Goal: Task Accomplishment & Management: Use online tool/utility

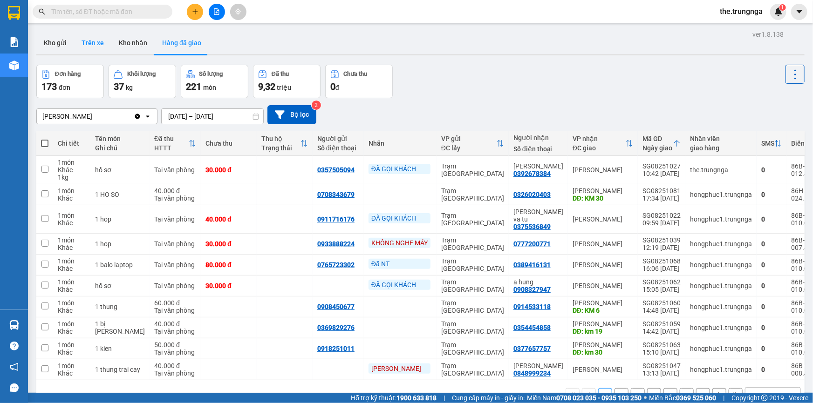
click at [88, 44] on button "Trên xe" at bounding box center [92, 43] width 37 height 22
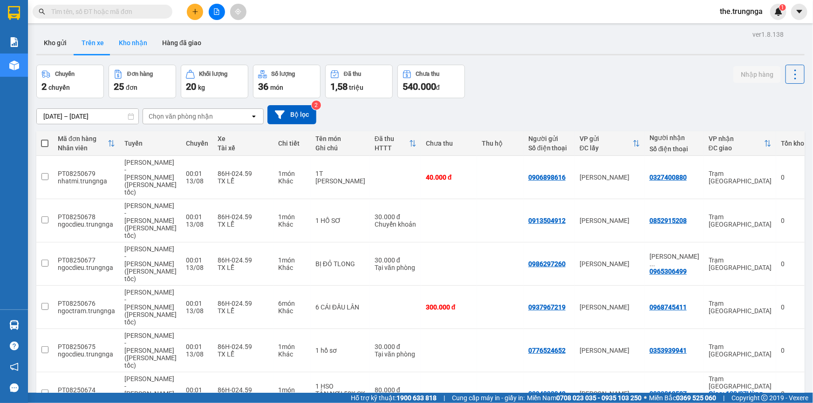
click at [127, 45] on button "Kho nhận" at bounding box center [132, 43] width 43 height 22
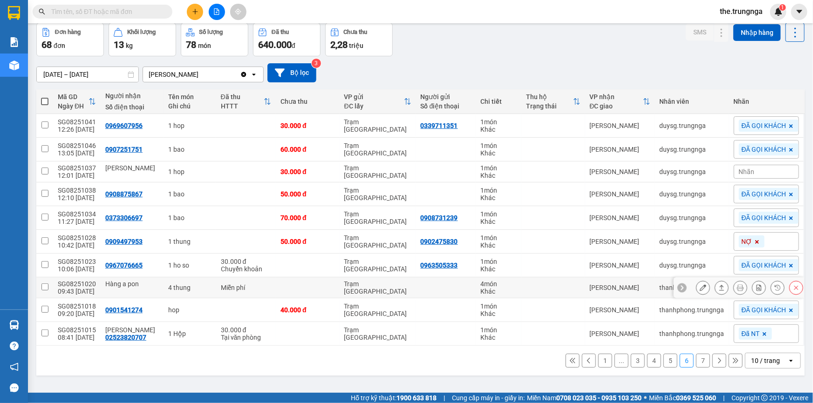
scroll to position [42, 0]
click at [598, 360] on button "1" at bounding box center [605, 361] width 14 height 14
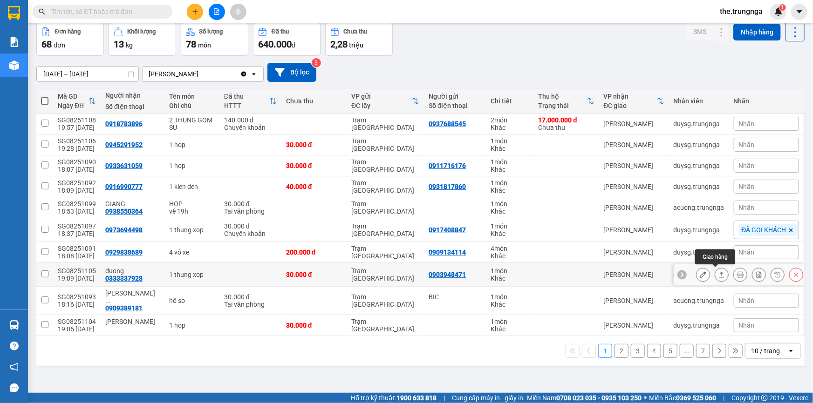
click at [718, 277] on icon at bounding box center [721, 275] width 7 height 7
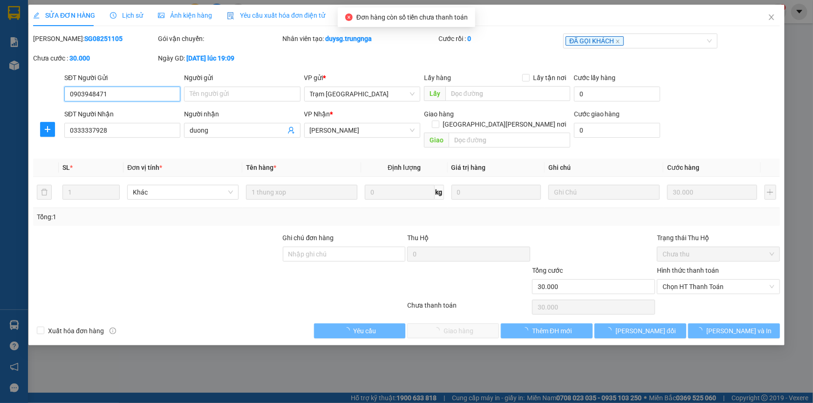
type input "0903948471"
type input "0333337928"
type input "duong"
type input "30.000"
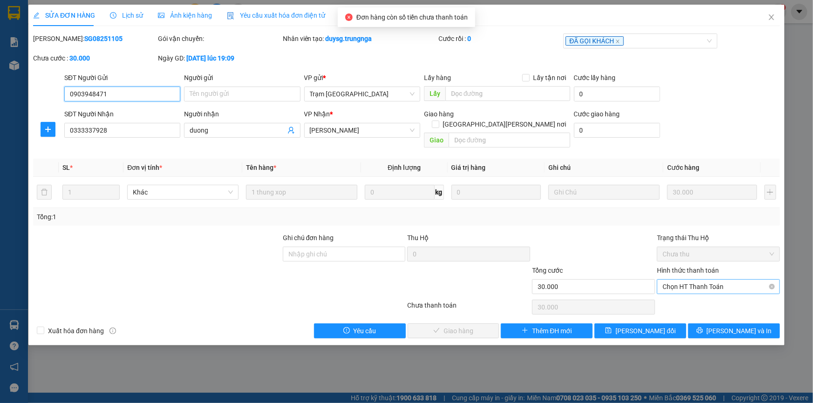
click at [695, 280] on span "Chọn HT Thanh Toán" at bounding box center [718, 287] width 112 height 14
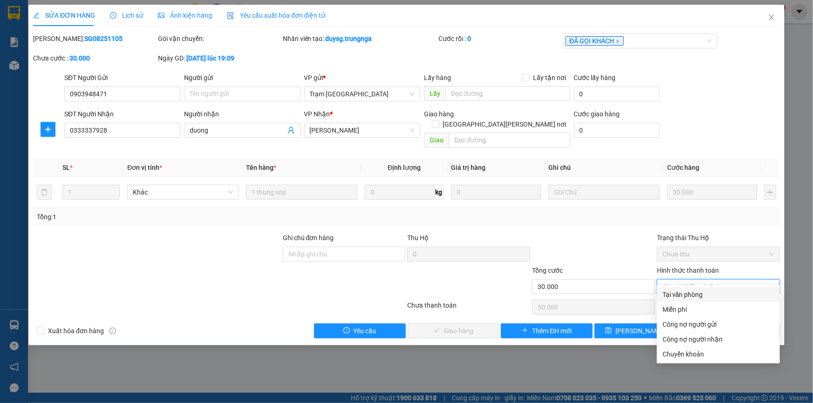
click at [695, 300] on div "Tại văn phòng" at bounding box center [718, 295] width 112 height 10
type input "0"
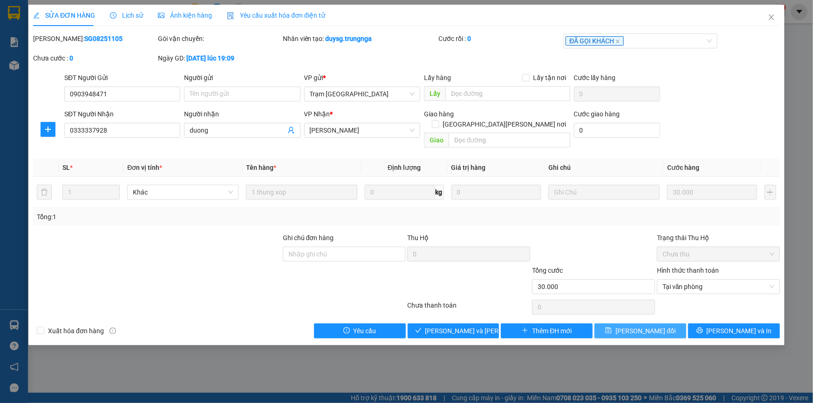
click at [657, 326] on span "Lưu thay đổi" at bounding box center [645, 331] width 60 height 10
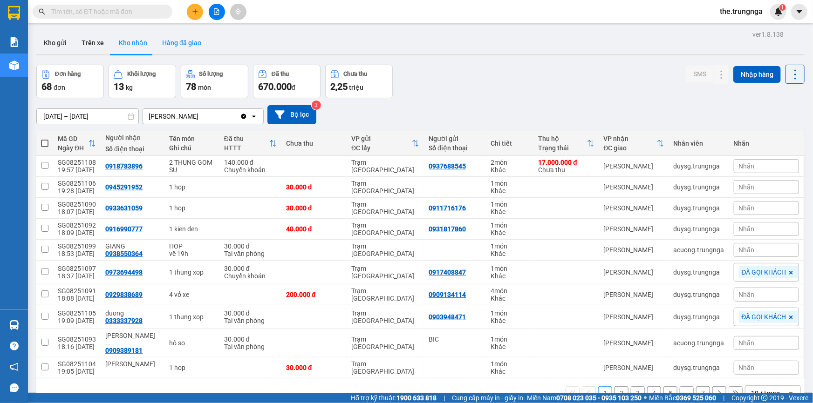
click at [170, 46] on button "Hàng đã giao" at bounding box center [182, 43] width 54 height 22
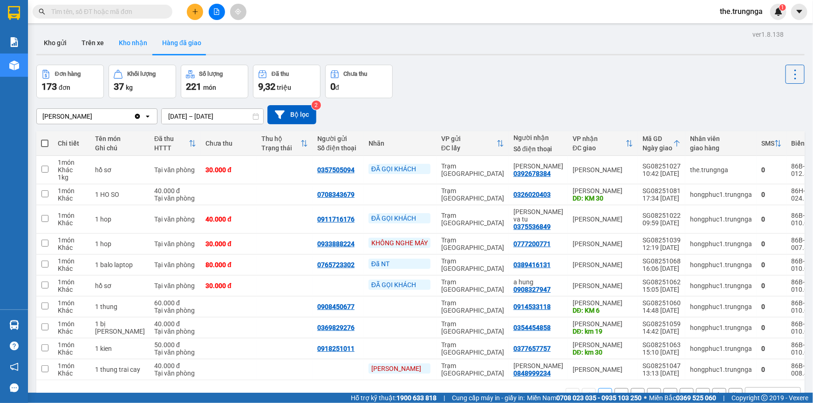
click at [129, 45] on button "Kho nhận" at bounding box center [132, 43] width 43 height 22
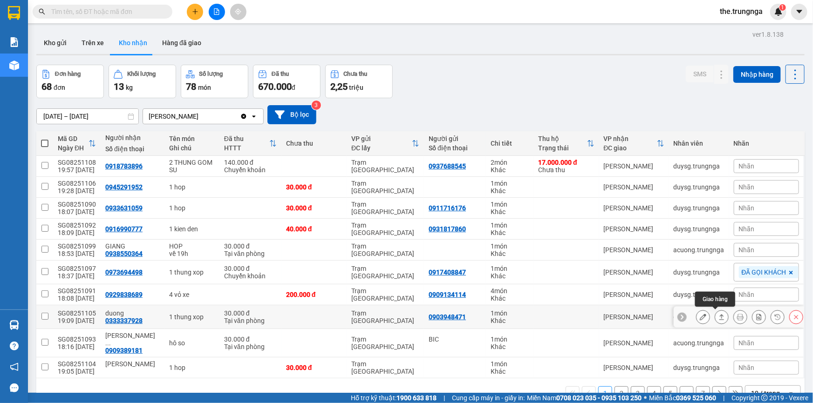
click at [718, 315] on icon at bounding box center [721, 317] width 7 height 7
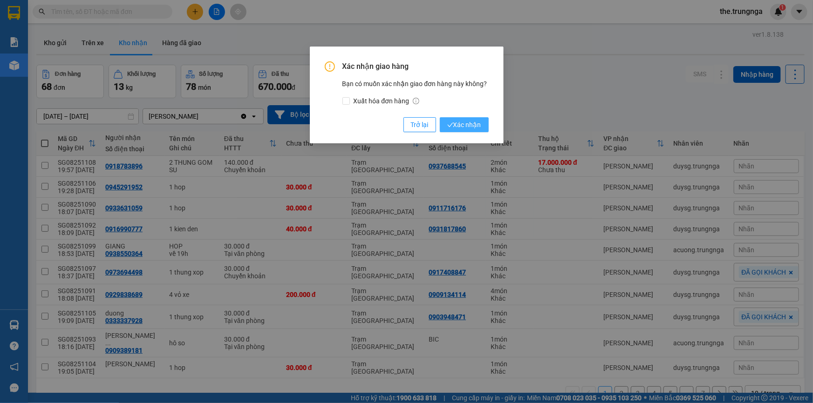
click at [480, 126] on span "Xác nhận" at bounding box center [464, 125] width 34 height 10
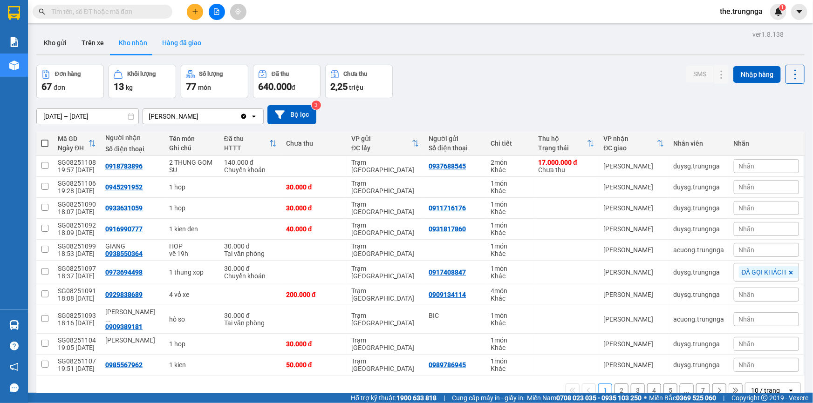
click at [177, 43] on button "Hàng đã giao" at bounding box center [182, 43] width 54 height 22
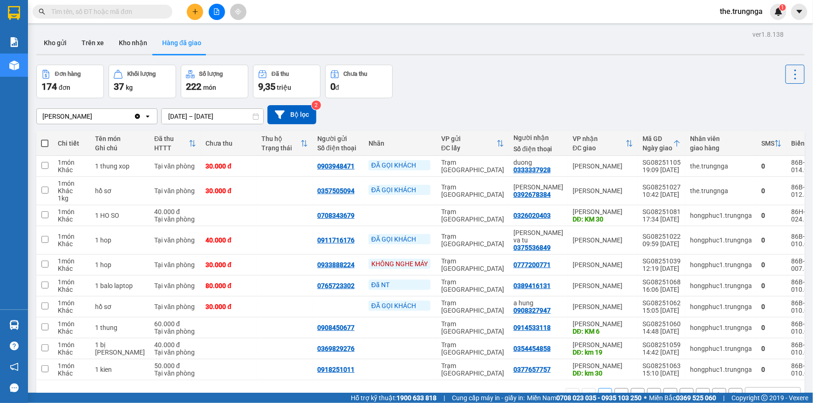
click at [574, 102] on div "Phan Thiết Clear value open 11/08/2025 – 13/08/2025 Press the down arrow key to…" at bounding box center [420, 114] width 768 height 33
